Goal: Task Accomplishment & Management: Use online tool/utility

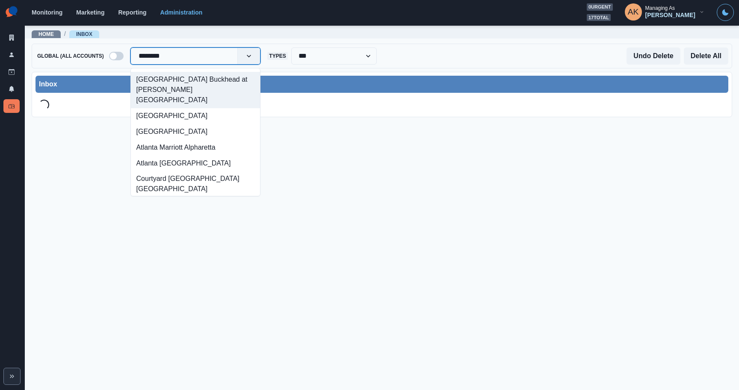
type input "*********"
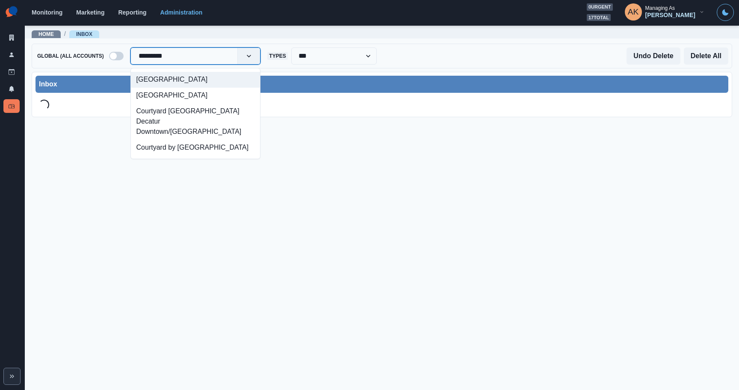
click at [192, 77] on div "[GEOGRAPHIC_DATA]" at bounding box center [196, 80] width 130 height 16
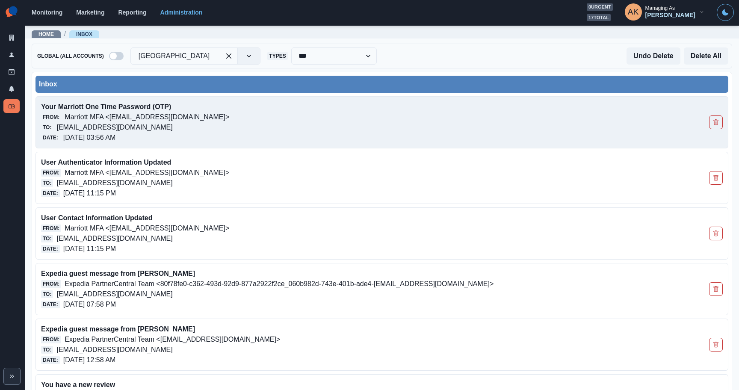
click at [260, 121] on div "From: Marriott MFA <[EMAIL_ADDRESS][DOMAIN_NAME]>" at bounding box center [313, 117] width 545 height 10
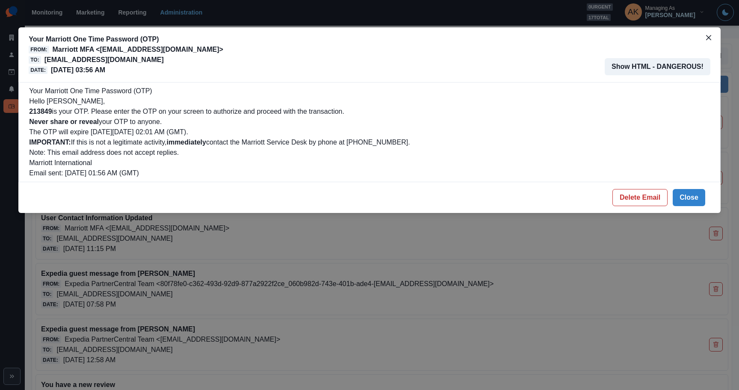
click at [43, 109] on b "213849" at bounding box center [40, 111] width 23 height 7
copy b "213849"
click at [622, 197] on button "Delete Email" at bounding box center [639, 197] width 55 height 17
